Goal: Task Accomplishment & Management: Complete application form

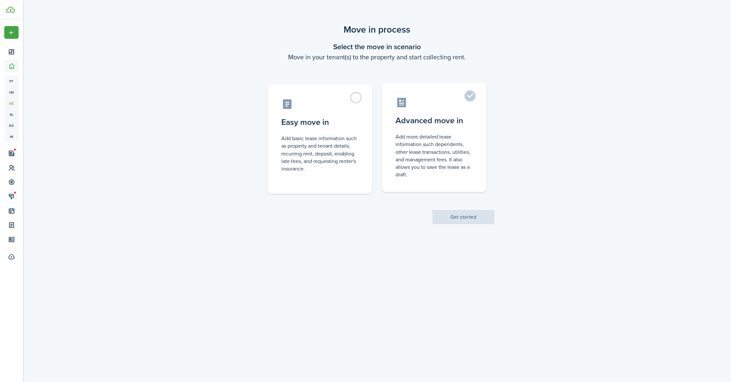
click at [442, 151] on control-radio-card-description "Add more detailed lease information such dependents, other lease transactions, …" at bounding box center [433, 155] width 77 height 45
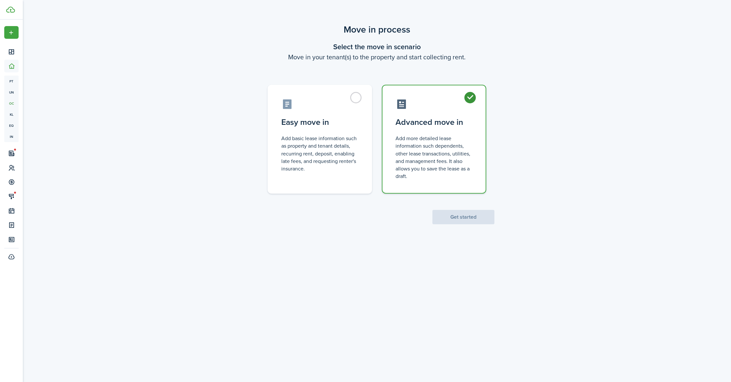
radio input "true"
click at [471, 217] on button "Get started" at bounding box center [463, 217] width 62 height 14
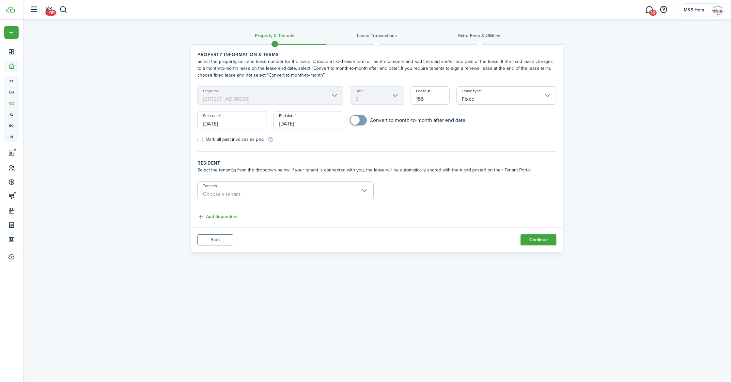
checkbox input "true"
click at [361, 123] on span at bounding box center [358, 120] width 7 height 10
click at [249, 123] on input "[DATE]" at bounding box center [231, 120] width 69 height 18
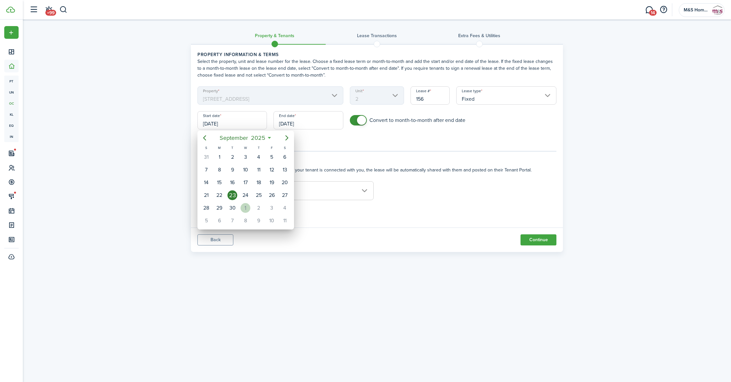
click at [244, 205] on div "1" at bounding box center [245, 208] width 10 height 10
type input "[DATE]"
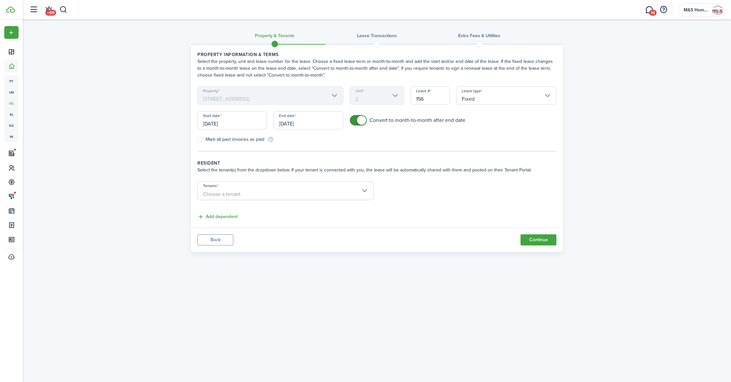
checkbox input "false"
click at [355, 122] on span at bounding box center [358, 120] width 7 height 10
click at [237, 191] on span "Choose a tenant" at bounding box center [222, 194] width 38 height 8
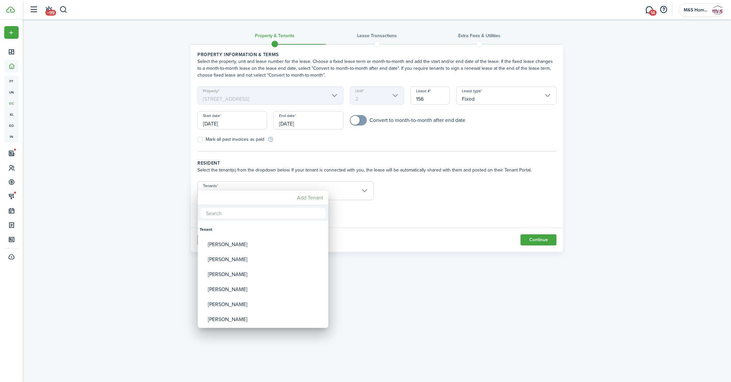
click at [310, 201] on mbsc-button "Add Tenant" at bounding box center [309, 198] width 31 height 12
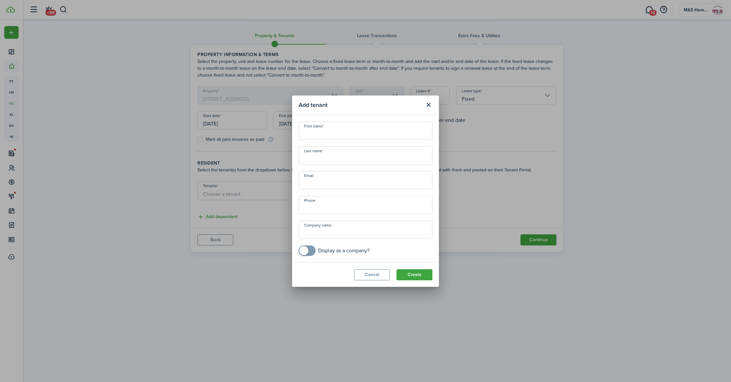
click at [344, 135] on input "First name" at bounding box center [365, 131] width 134 height 18
type input "[PERSON_NAME]"
click at [366, 152] on input "Last name" at bounding box center [365, 155] width 134 height 18
type input "[PERSON_NAME]"
click at [350, 178] on input "Email" at bounding box center [365, 180] width 134 height 18
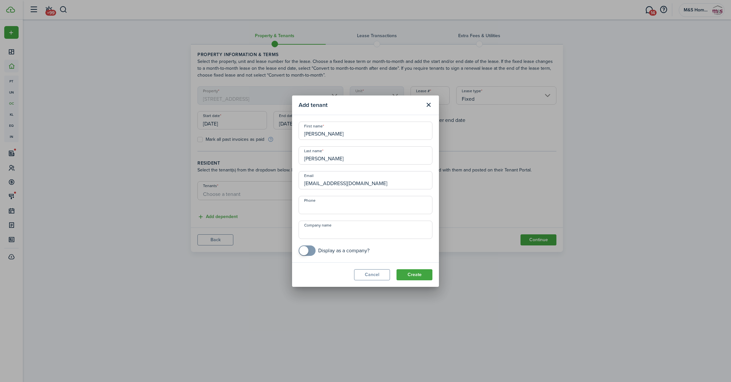
type input "[EMAIL_ADDRESS][DOMAIN_NAME]"
click at [389, 203] on input "+1" at bounding box center [365, 205] width 134 height 18
type input "+4"
type input "[PHONE_NUMBER]"
click at [416, 279] on button "Create" at bounding box center [414, 274] width 36 height 11
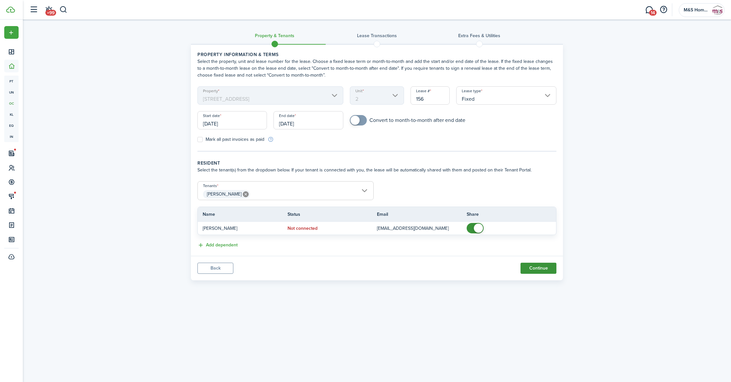
click at [541, 269] on button "Continue" at bounding box center [538, 268] width 36 height 11
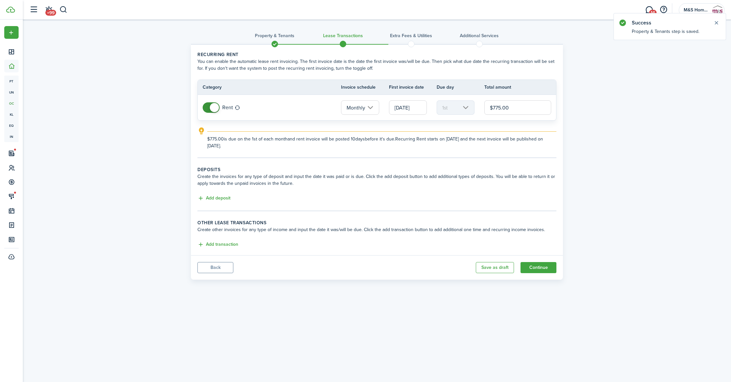
click at [221, 271] on button "Back" at bounding box center [215, 267] width 36 height 11
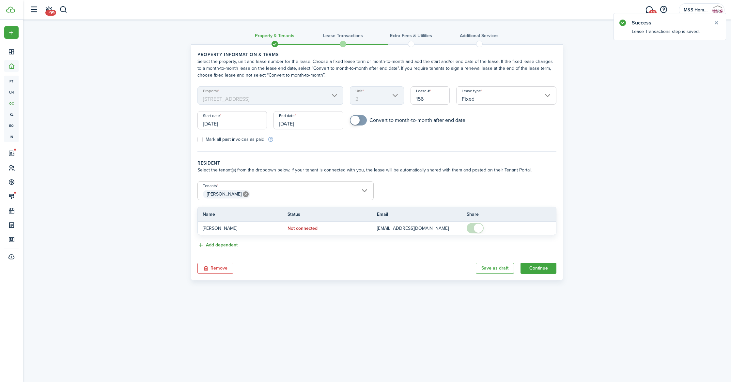
click at [230, 246] on button "Add dependent" at bounding box center [217, 246] width 40 height 8
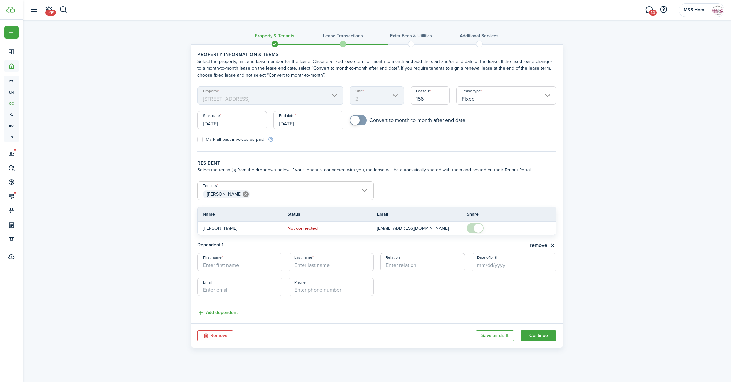
click at [228, 262] on input "First name" at bounding box center [239, 262] width 85 height 18
type input "[PERSON_NAME]"
click at [322, 260] on input "Last name" at bounding box center [331, 262] width 85 height 18
type input "[PERSON_NAME]"
click at [390, 265] on input "Relation" at bounding box center [422, 262] width 85 height 18
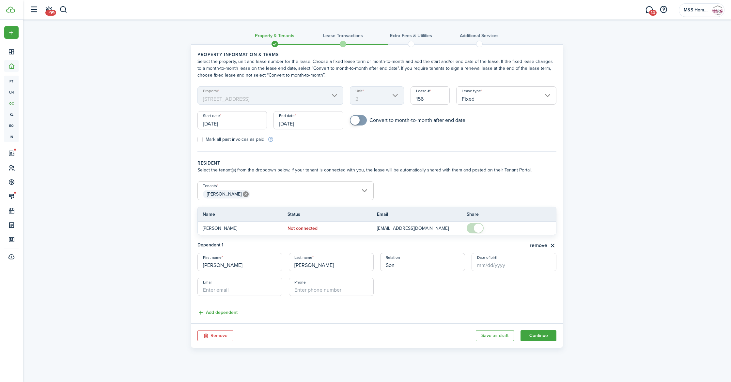
click at [477, 265] on input "Date of birth" at bounding box center [513, 262] width 85 height 18
type input "Son"
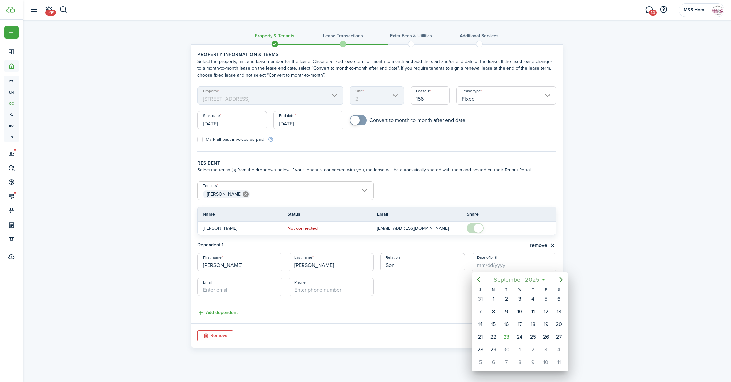
click at [518, 279] on span "September" at bounding box center [507, 280] width 31 height 12
click at [514, 280] on span "2025" at bounding box center [515, 280] width 17 height 12
click at [480, 280] on icon "Previous page" at bounding box center [479, 280] width 8 height 8
click at [520, 354] on div "2004" at bounding box center [519, 358] width 23 height 10
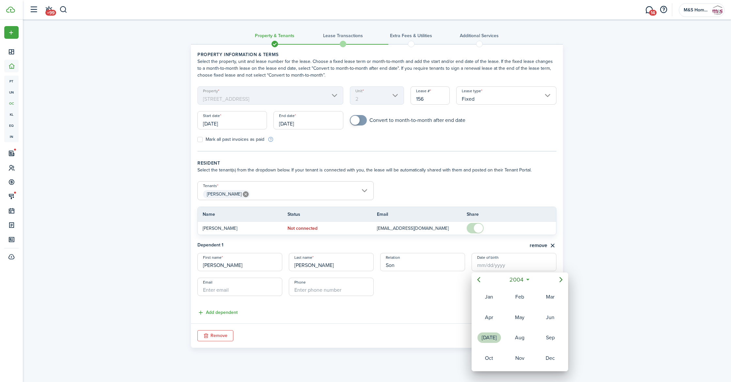
click at [495, 332] on div "[DATE]" at bounding box center [489, 338] width 26 height 20
click at [508, 312] on div "6" at bounding box center [506, 312] width 10 height 10
type input "[DATE]"
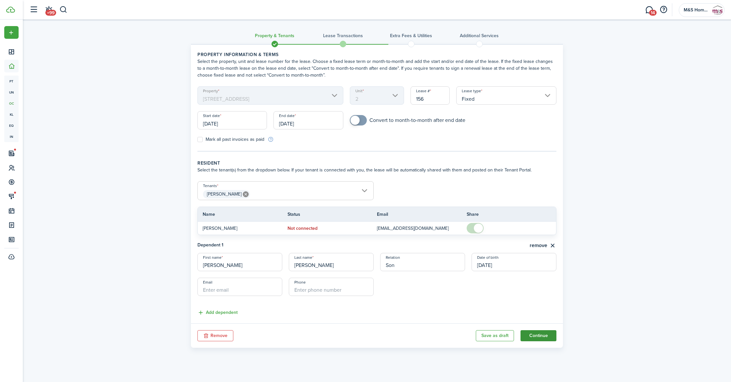
click at [534, 334] on button "Continue" at bounding box center [538, 335] width 36 height 11
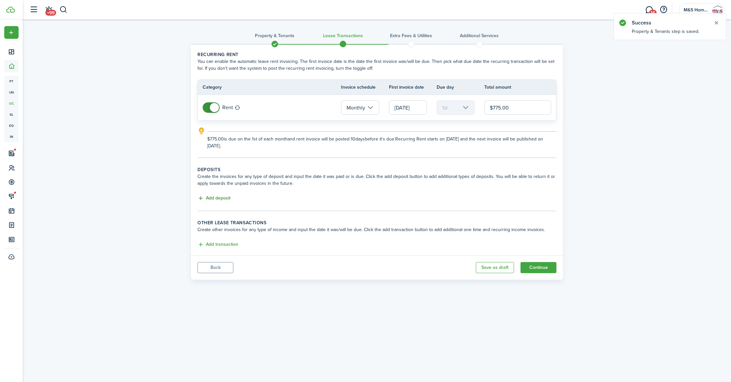
click at [222, 200] on button "Add deposit" at bounding box center [213, 199] width 33 height 8
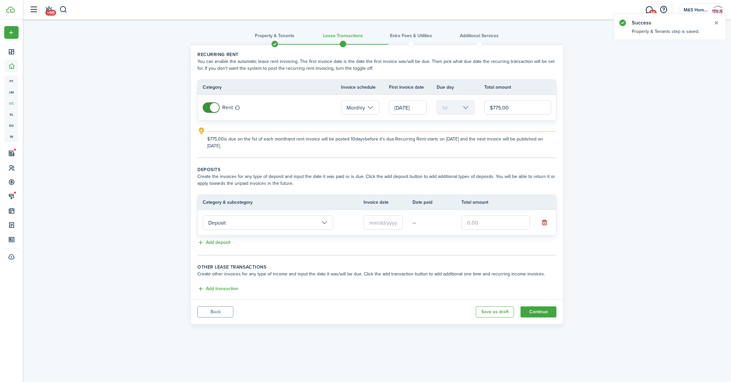
click at [229, 224] on input "Deposit" at bounding box center [268, 223] width 130 height 14
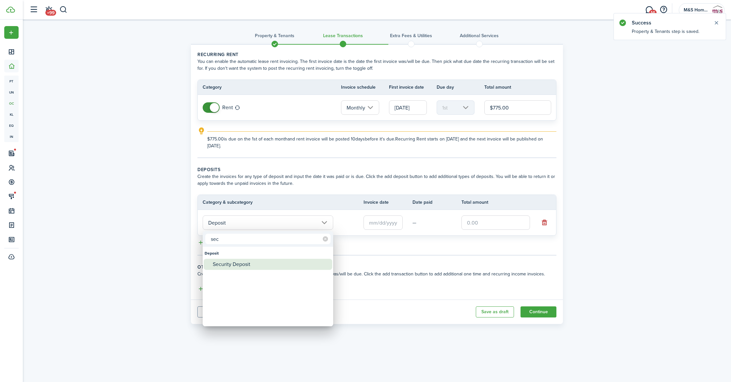
type input "sec"
click at [232, 269] on div "Security Deposit" at bounding box center [270, 264] width 115 height 11
type input "Deposit / Security Deposit"
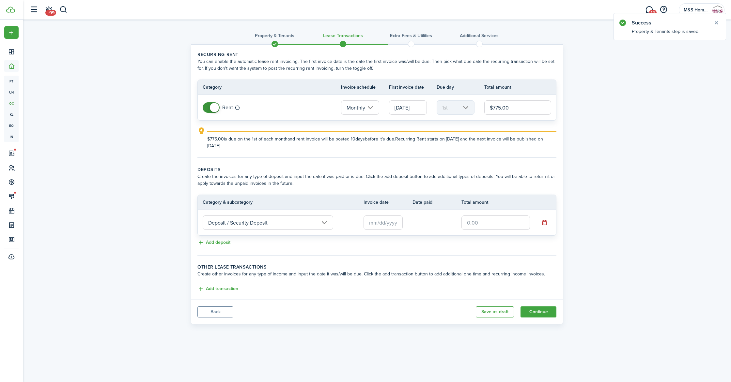
click at [368, 221] on input "text" at bounding box center [382, 223] width 39 height 14
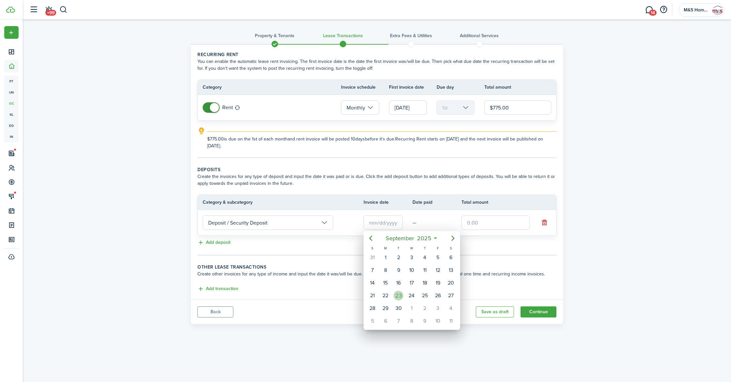
click at [398, 290] on div "23" at bounding box center [398, 296] width 13 height 12
type input "[DATE]"
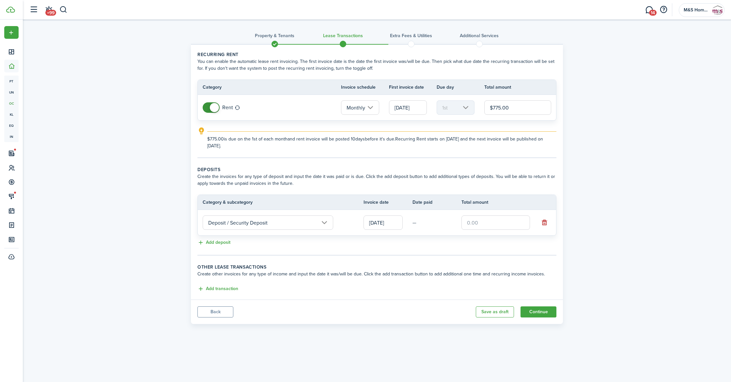
click at [466, 225] on input "text" at bounding box center [495, 223] width 68 height 14
type input "$1,200.00"
drag, startPoint x: 521, startPoint y: 108, endPoint x: 491, endPoint y: 107, distance: 29.7
click at [491, 107] on input "$775.00" at bounding box center [517, 107] width 67 height 14
type input "$1,100.00"
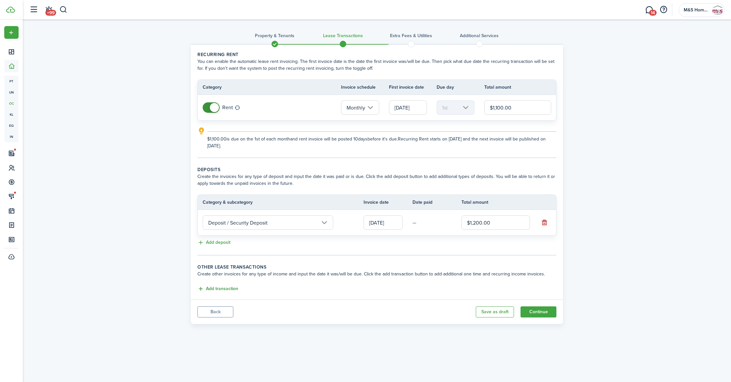
click at [222, 286] on button "Add transaction" at bounding box center [217, 289] width 41 height 8
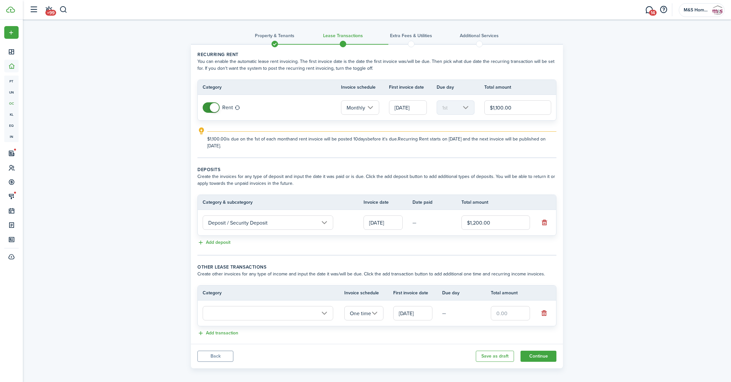
click at [221, 310] on input "text" at bounding box center [268, 313] width 130 height 14
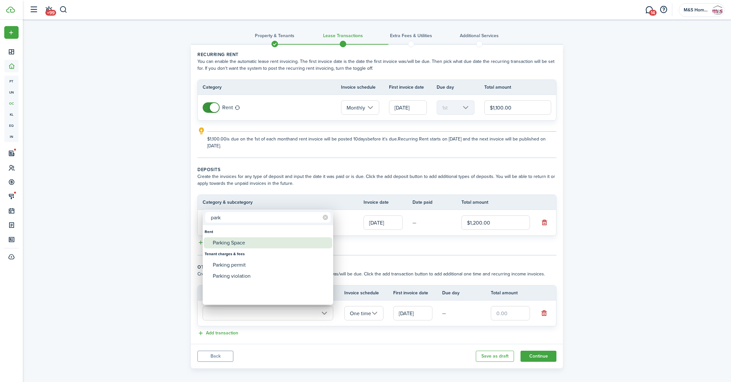
type input "park"
click at [243, 244] on div "Parking Space" at bounding box center [270, 242] width 115 height 11
type input "Rent / Parking Space"
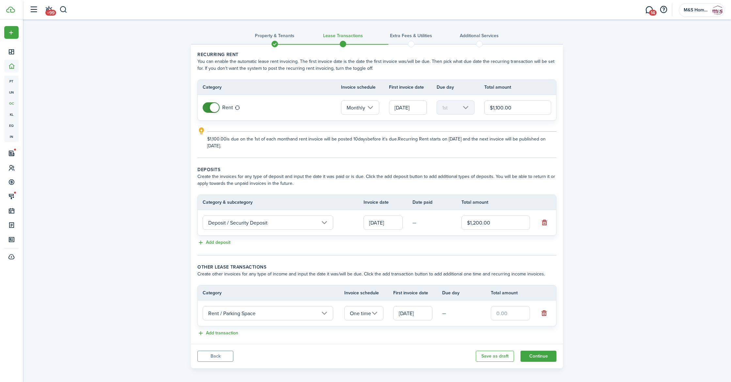
click at [362, 315] on input "One time" at bounding box center [363, 313] width 39 height 14
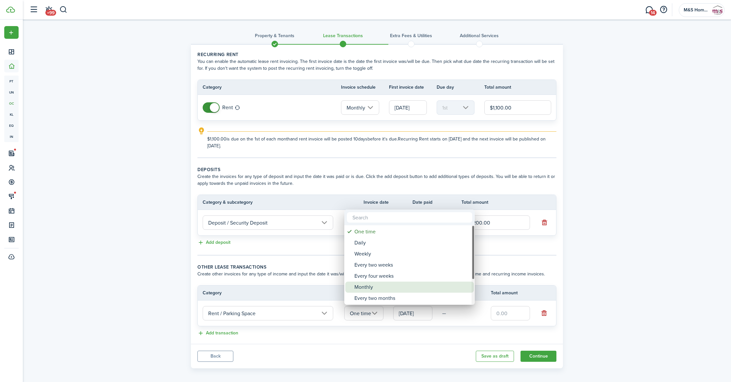
click at [368, 286] on div "Monthly" at bounding box center [411, 287] width 115 height 11
type input "Monthly"
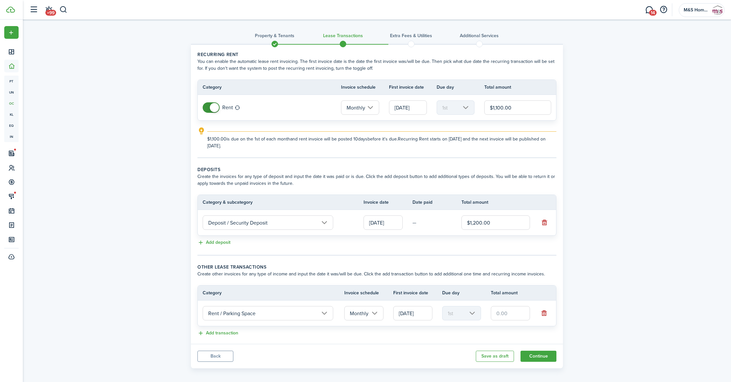
click at [501, 315] on input "text" at bounding box center [510, 313] width 39 height 14
type input "$35.00"
click at [408, 337] on div "Add transaction" at bounding box center [376, 334] width 359 height 8
click at [535, 356] on button "Continue" at bounding box center [538, 356] width 36 height 11
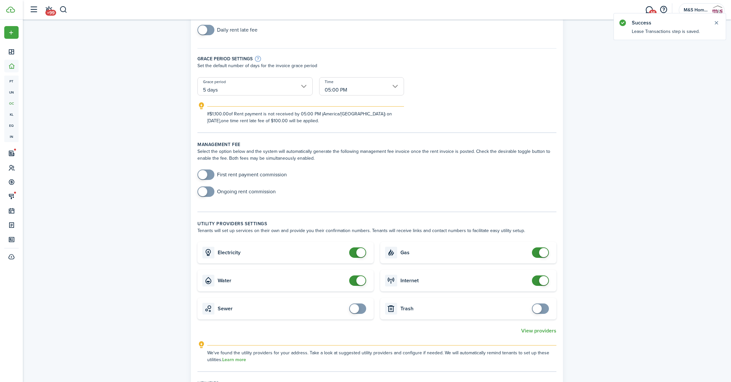
scroll to position [98, 0]
checkbox input "false"
click at [354, 251] on span at bounding box center [357, 252] width 7 height 10
checkbox input "false"
click at [354, 281] on span at bounding box center [357, 280] width 7 height 10
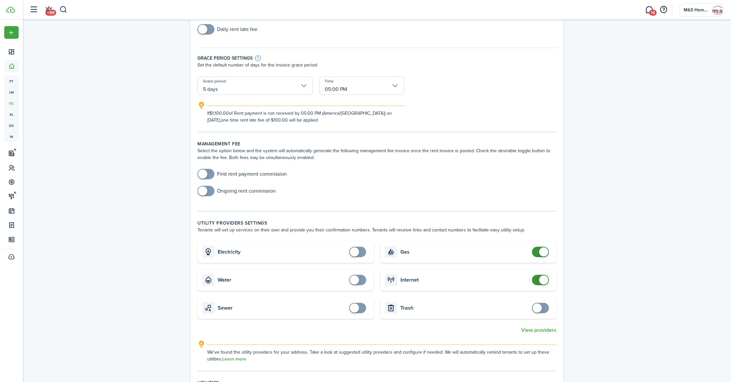
checkbox input "false"
click at [538, 248] on span at bounding box center [540, 252] width 7 height 10
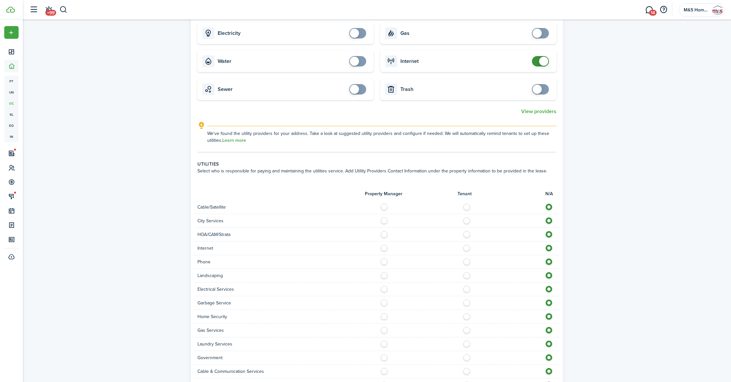
scroll to position [391, 0]
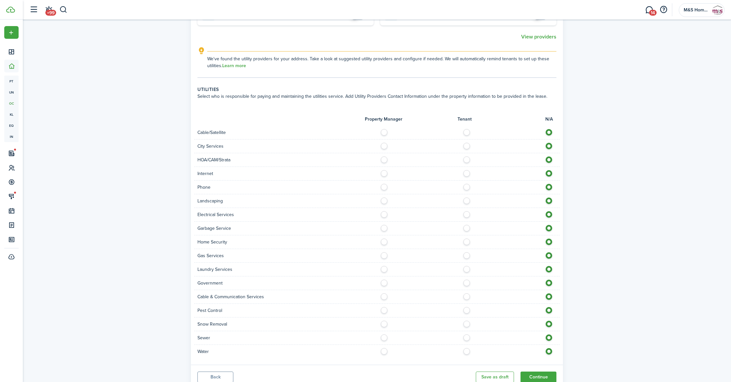
click at [465, 214] on label at bounding box center [467, 212] width 11 height 3
radio input "true"
click at [465, 256] on label at bounding box center [467, 253] width 11 height 3
radio input "true"
click at [383, 338] on label at bounding box center [385, 336] width 11 height 3
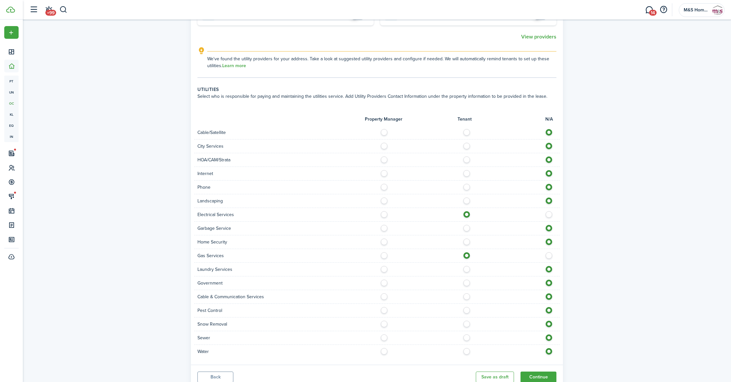
radio input "true"
click at [383, 352] on label at bounding box center [385, 349] width 11 height 3
radio input "true"
click at [386, 227] on label at bounding box center [385, 226] width 11 height 3
radio input "true"
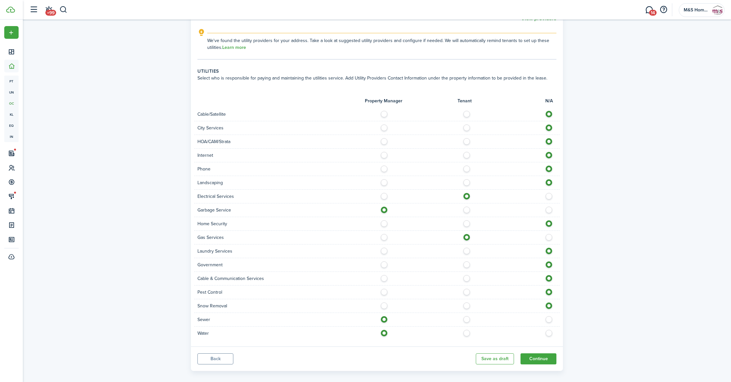
scroll to position [416, 0]
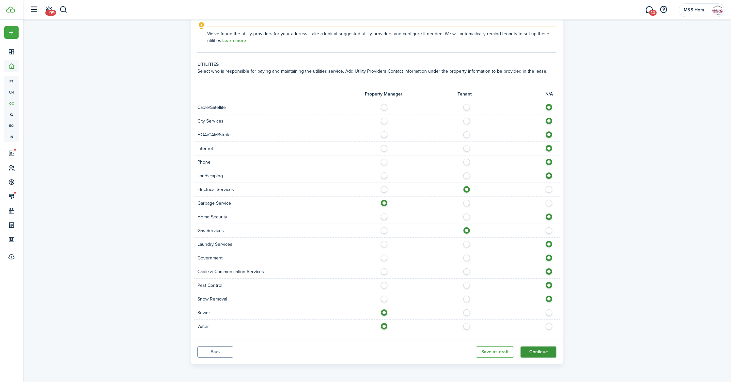
click at [534, 352] on button "Continue" at bounding box center [538, 352] width 36 height 11
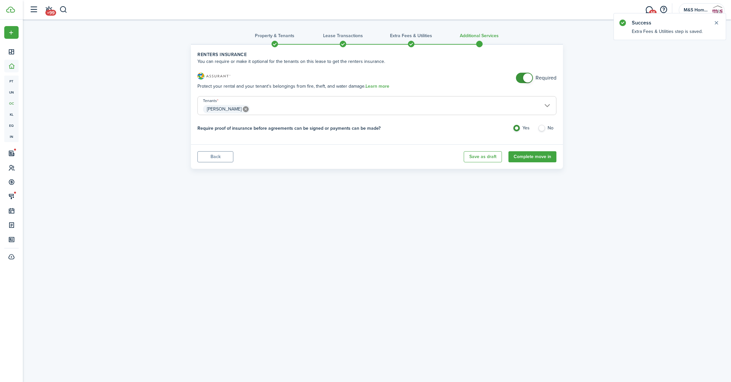
checkbox input "false"
click at [521, 81] on span at bounding box center [524, 78] width 7 height 10
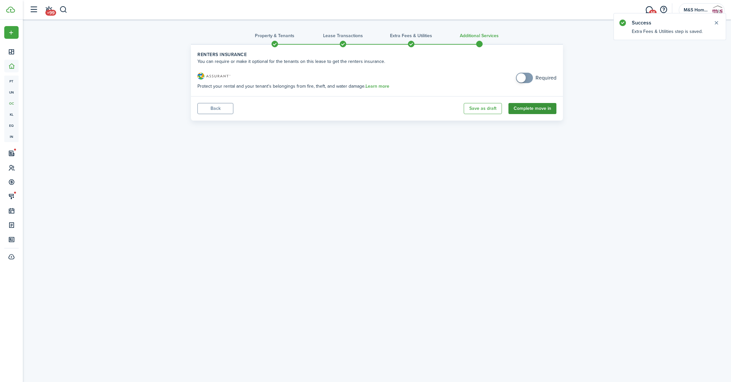
click at [518, 105] on button "Complete move in" at bounding box center [532, 108] width 48 height 11
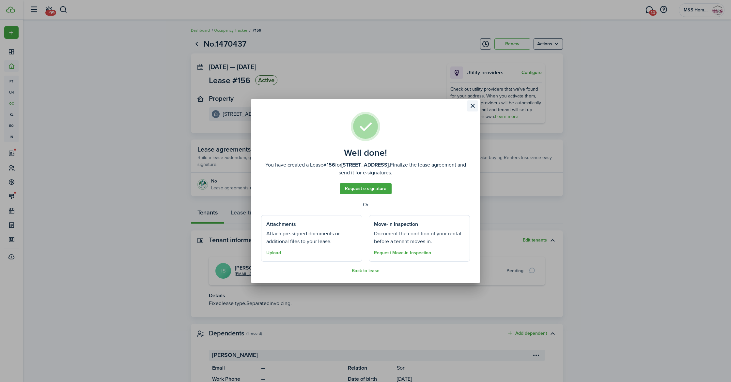
click at [473, 109] on button "Close modal" at bounding box center [472, 105] width 11 height 11
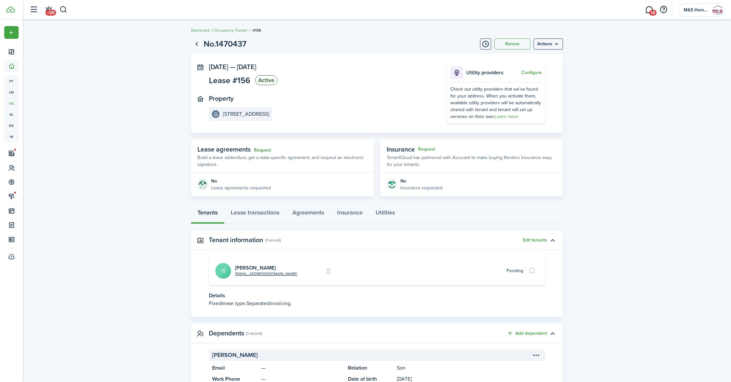
click at [269, 149] on link "Request" at bounding box center [262, 150] width 17 height 5
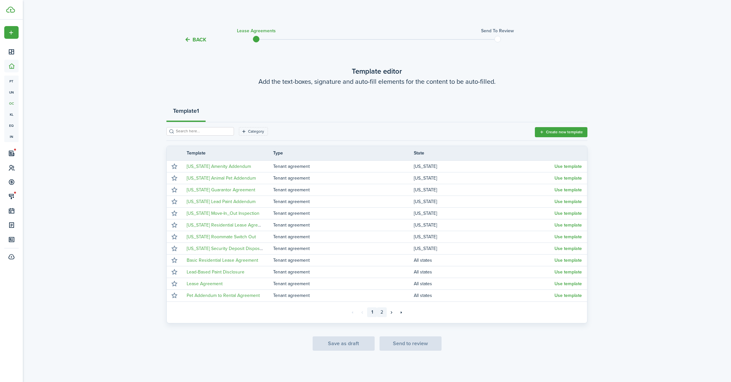
click at [382, 313] on link "2" at bounding box center [382, 313] width 10 height 10
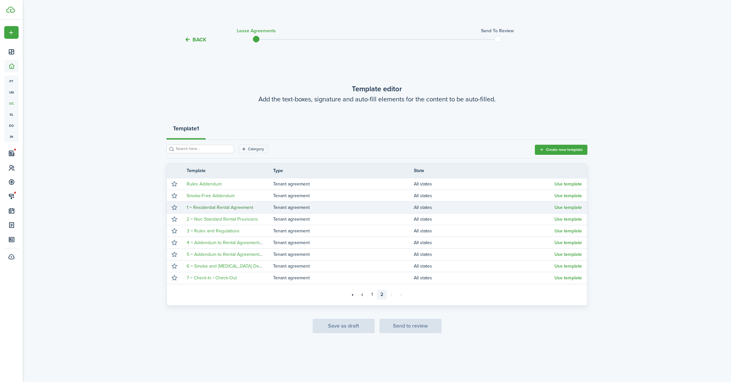
click at [217, 205] on link "1 ~ Residential Rental Agreement" at bounding box center [220, 207] width 67 height 7
click at [563, 207] on button "Use template" at bounding box center [567, 207] width 27 height 5
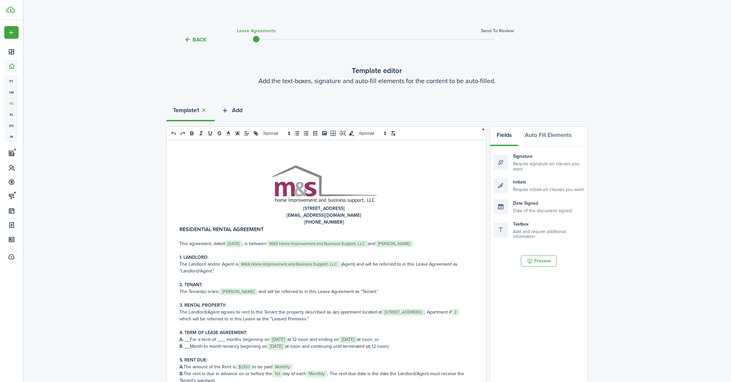
click at [242, 112] on span "Add" at bounding box center [237, 110] width 10 height 9
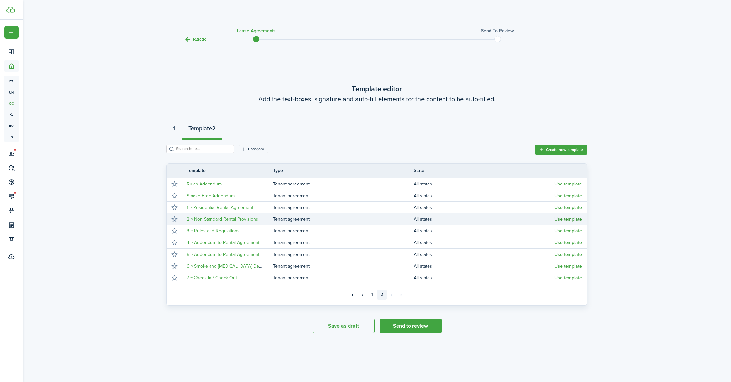
click at [566, 220] on button "Use template" at bounding box center [567, 219] width 27 height 5
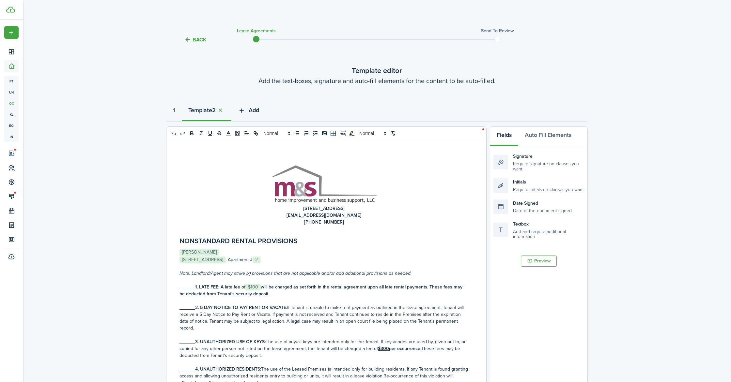
click at [253, 113] on span "Add" at bounding box center [254, 110] width 10 height 9
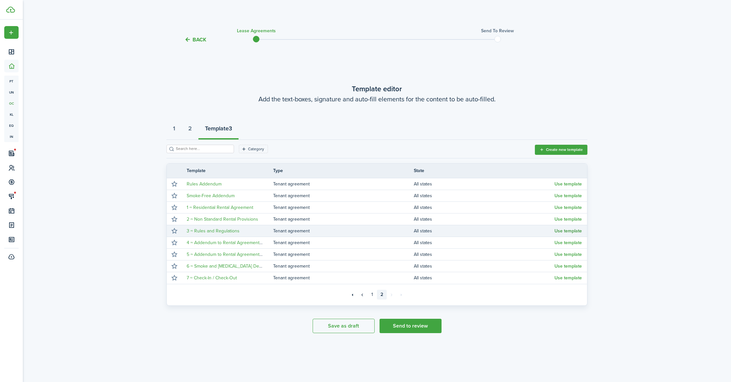
click at [564, 231] on button "Use template" at bounding box center [567, 231] width 27 height 5
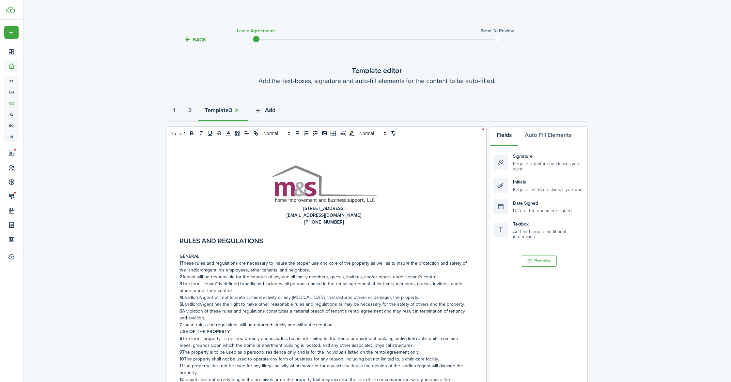
click at [274, 112] on span "Add" at bounding box center [270, 110] width 10 height 9
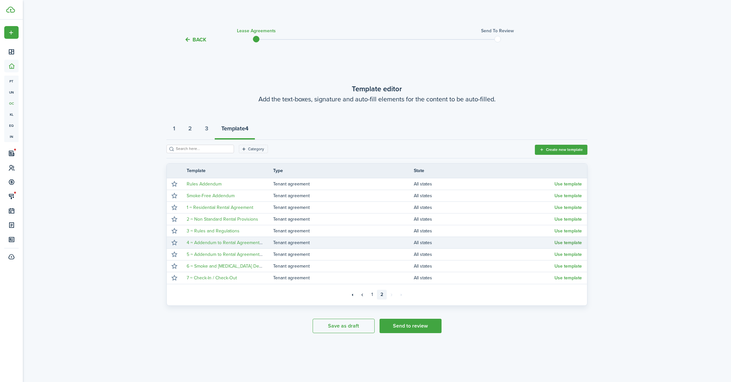
click at [572, 242] on button "Use template" at bounding box center [567, 242] width 27 height 5
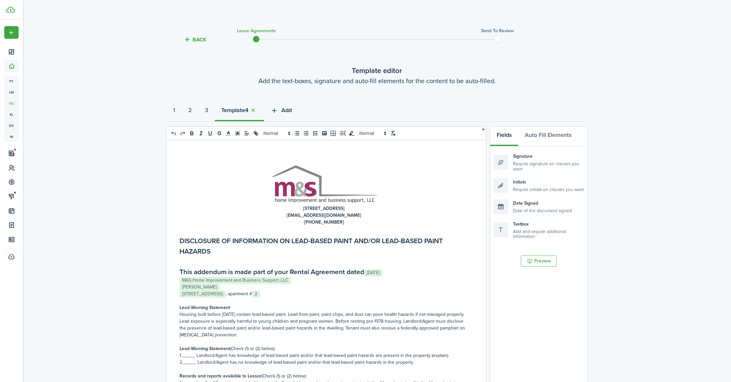
click at [292, 111] on span "Add" at bounding box center [286, 110] width 10 height 9
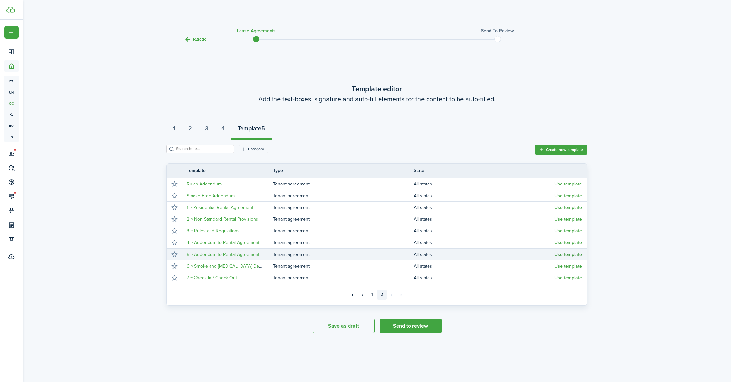
click at [565, 253] on button "Use template" at bounding box center [567, 254] width 27 height 5
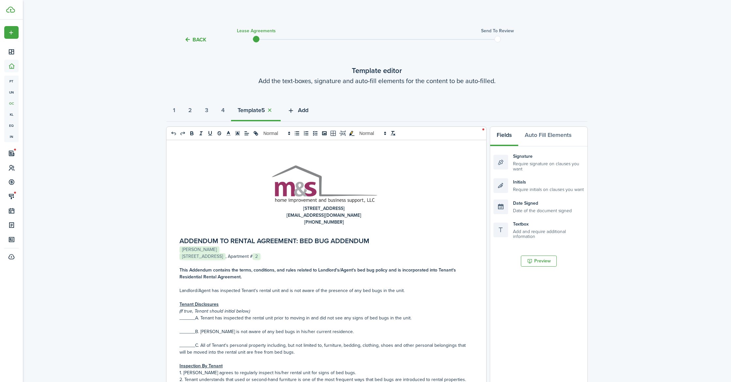
click at [308, 113] on span "Add" at bounding box center [303, 110] width 10 height 9
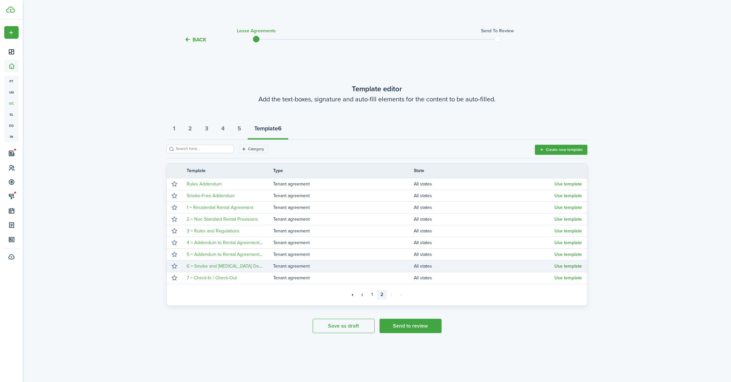
click at [574, 265] on button "Use template" at bounding box center [567, 266] width 27 height 5
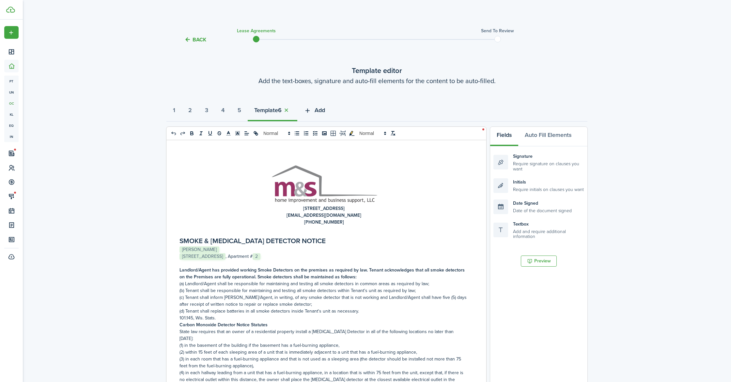
click at [325, 113] on span "Add" at bounding box center [319, 110] width 10 height 9
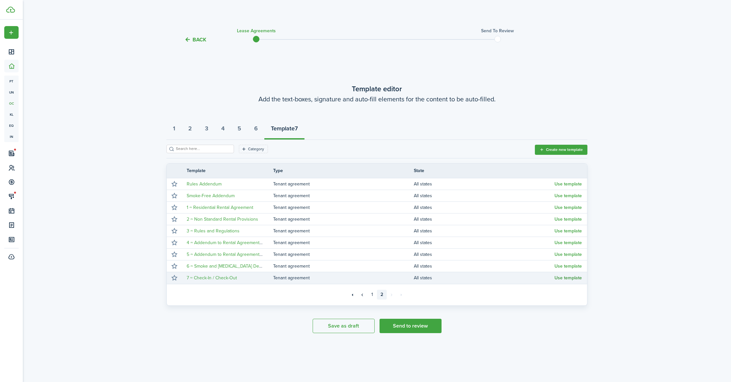
click at [563, 276] on button "Use template" at bounding box center [567, 278] width 27 height 5
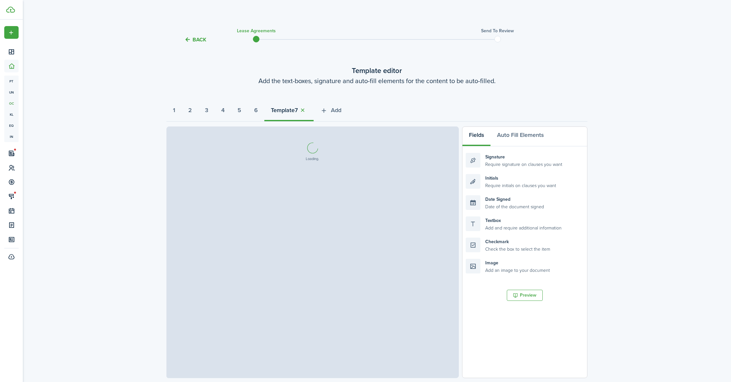
select select "fit"
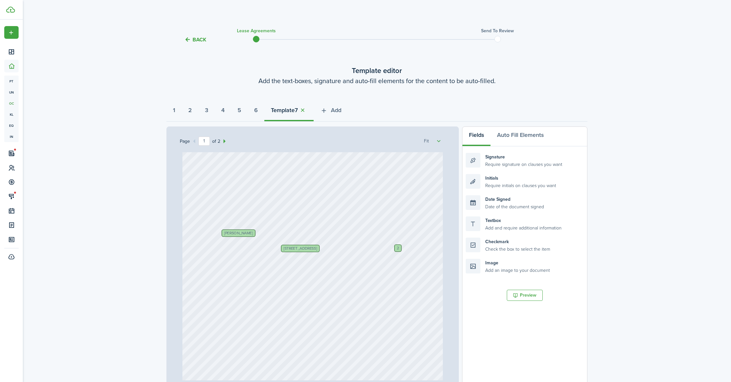
scroll to position [27, 0]
click at [179, 111] on button "1" at bounding box center [173, 112] width 15 height 20
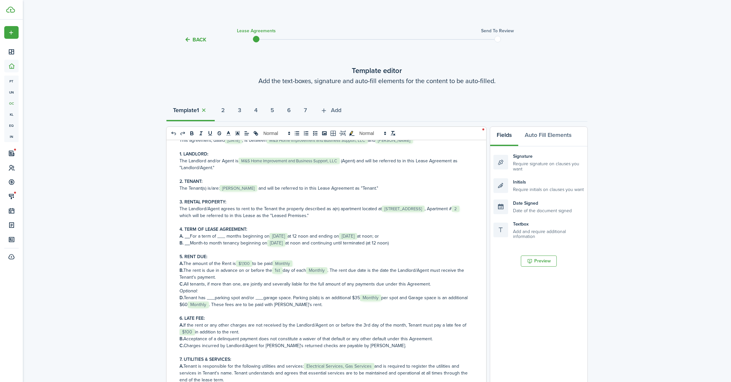
scroll to position [87, 0]
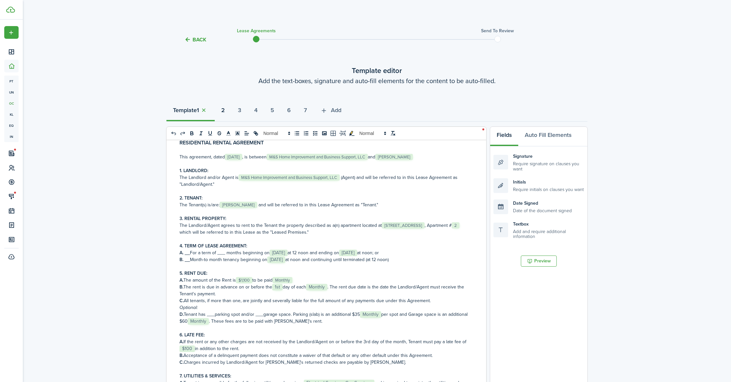
click at [225, 107] on strong "2" at bounding box center [223, 110] width 4 height 9
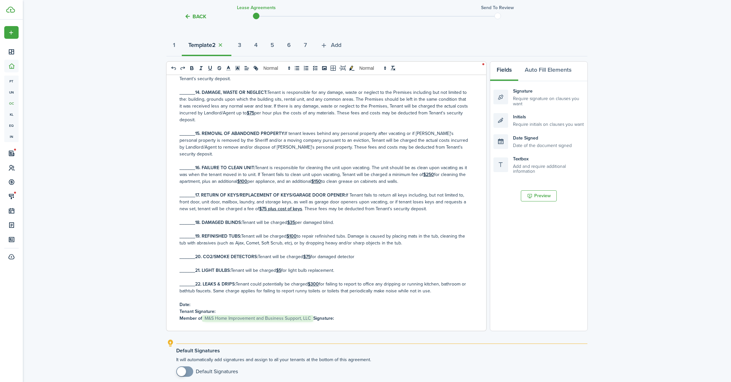
scroll to position [125, 0]
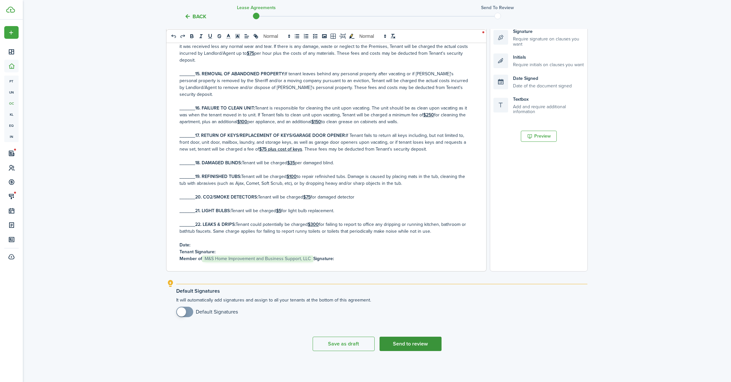
click at [435, 341] on button "Send to review" at bounding box center [410, 344] width 62 height 14
